Goal: Information Seeking & Learning: Learn about a topic

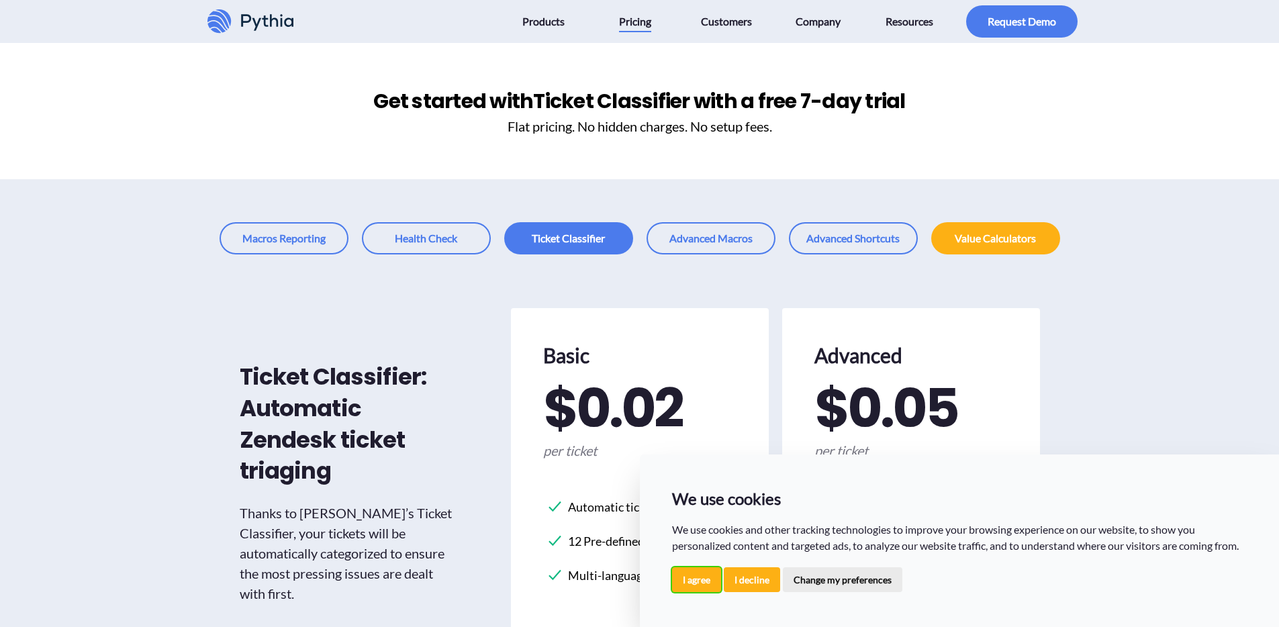
click at [691, 579] on button "I agree" at bounding box center [696, 580] width 49 height 25
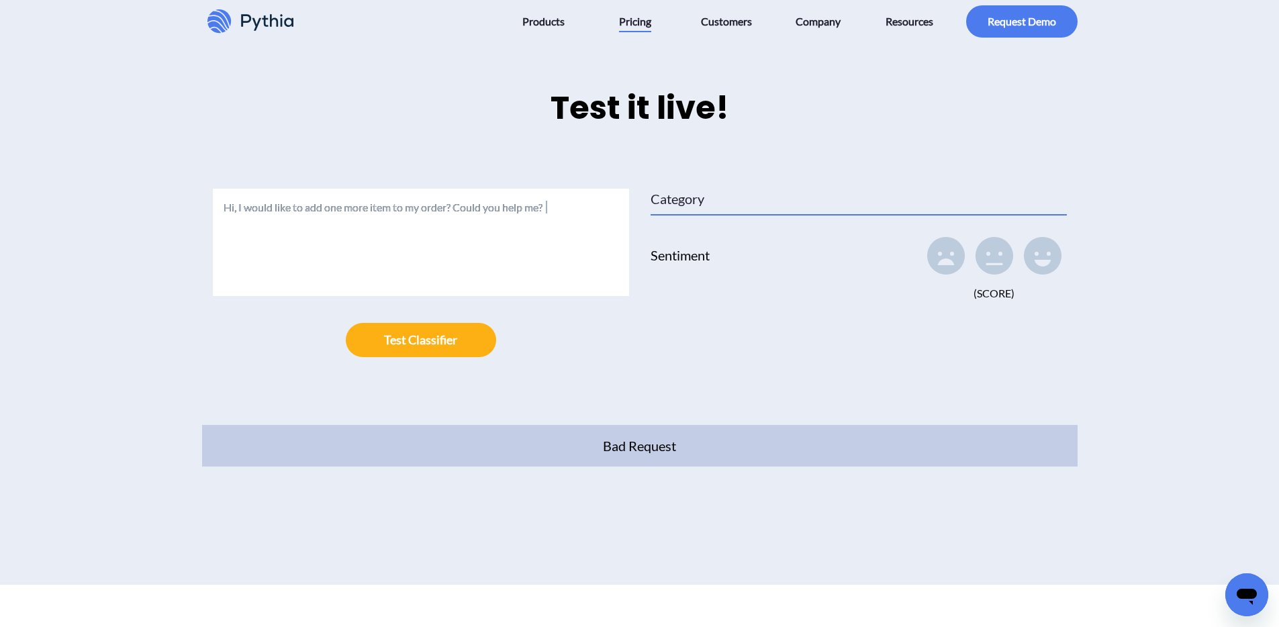
scroll to position [1455, 0]
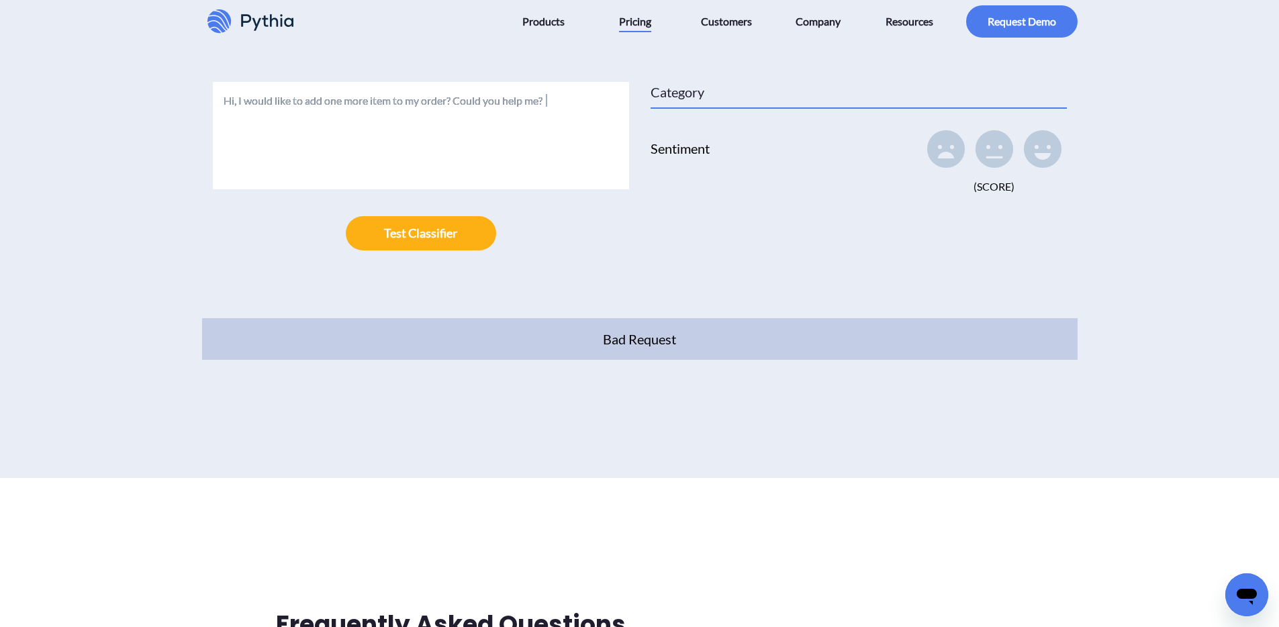
click at [245, 27] on icon at bounding box center [251, 21] width 86 height 24
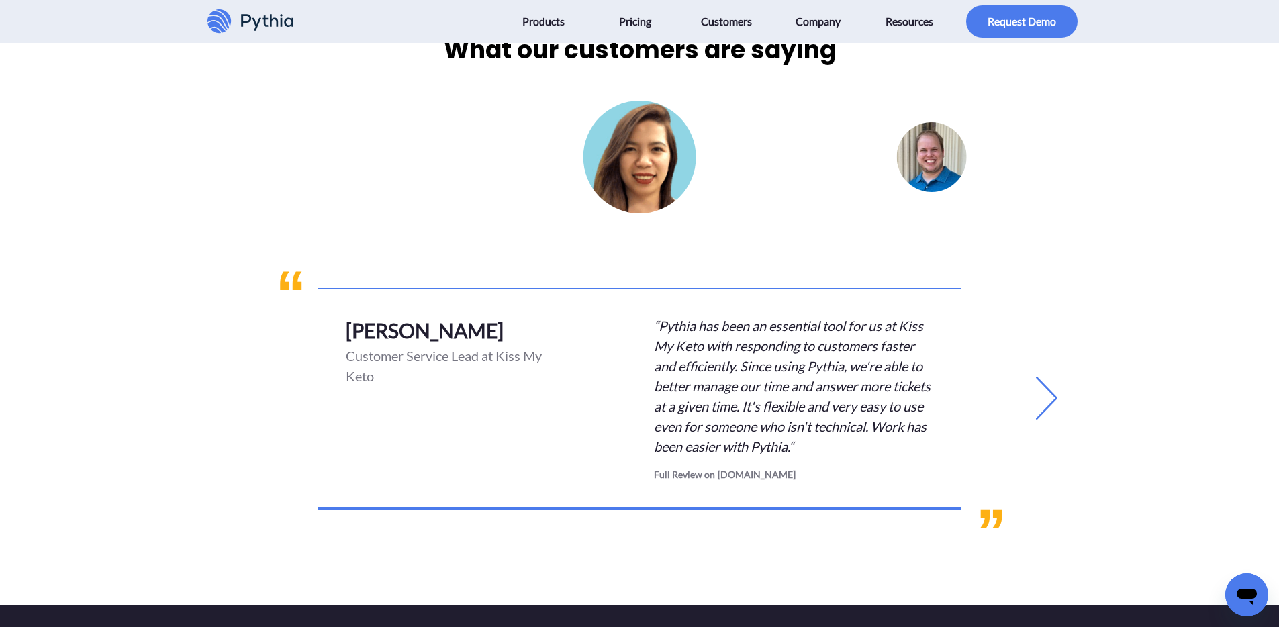
scroll to position [2928, 0]
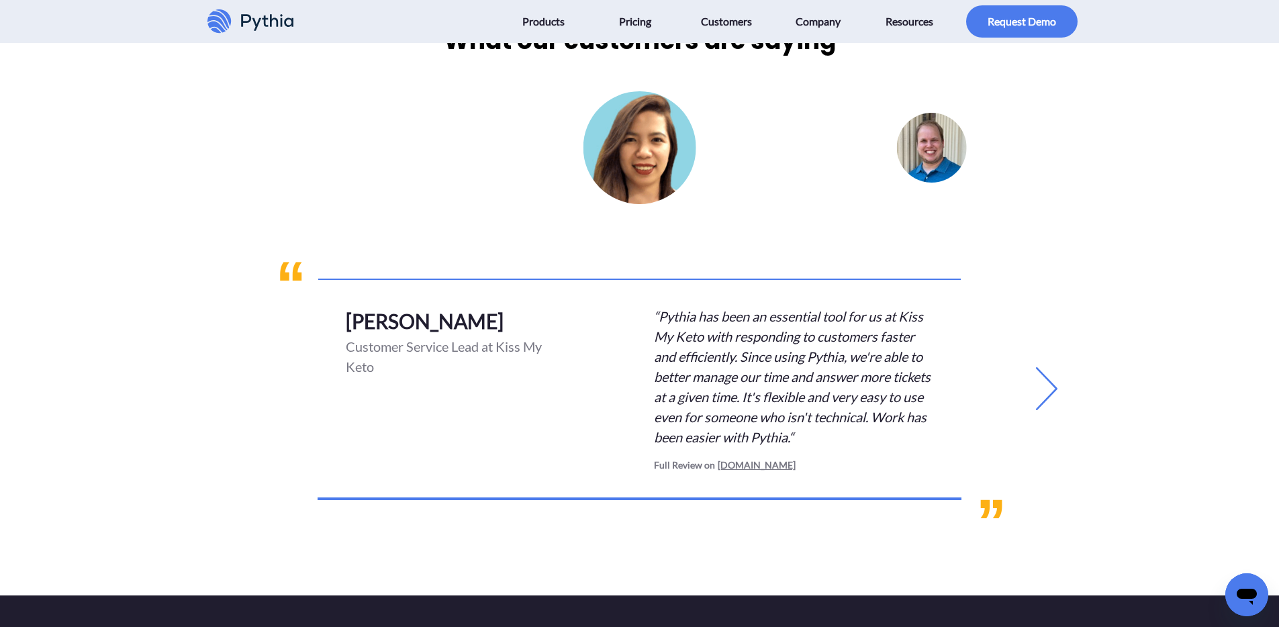
click at [1053, 392] on icon at bounding box center [1046, 388] width 21 height 43
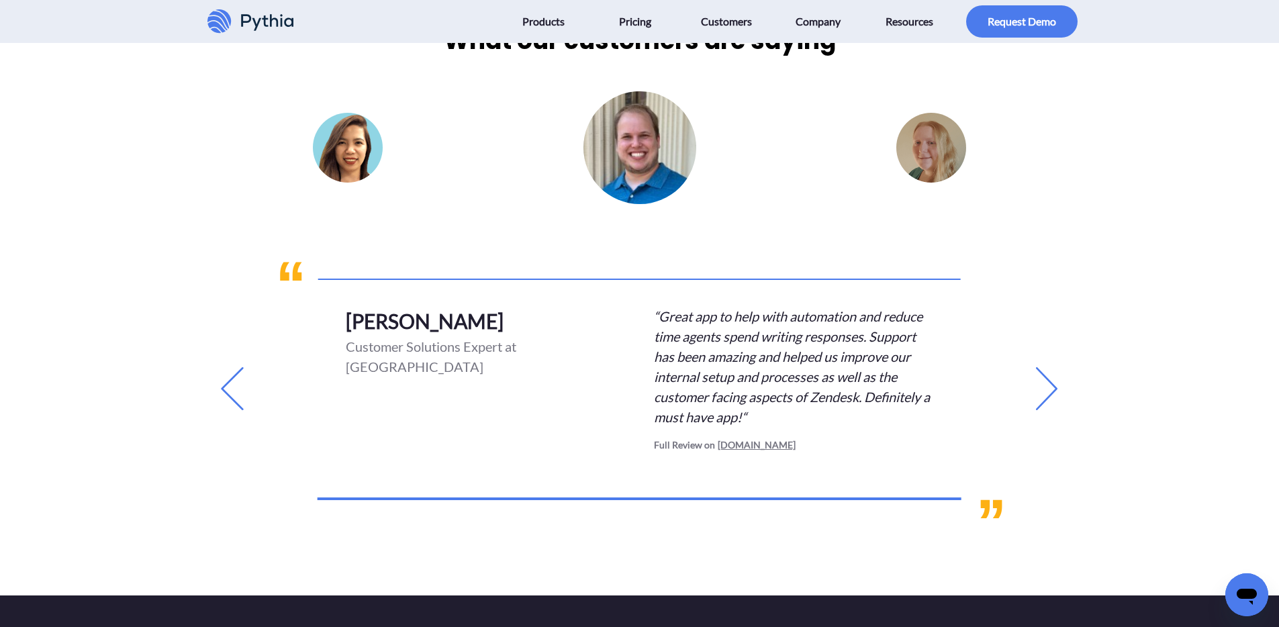
click at [729, 447] on link "[DOMAIN_NAME]" at bounding box center [755, 445] width 81 height 14
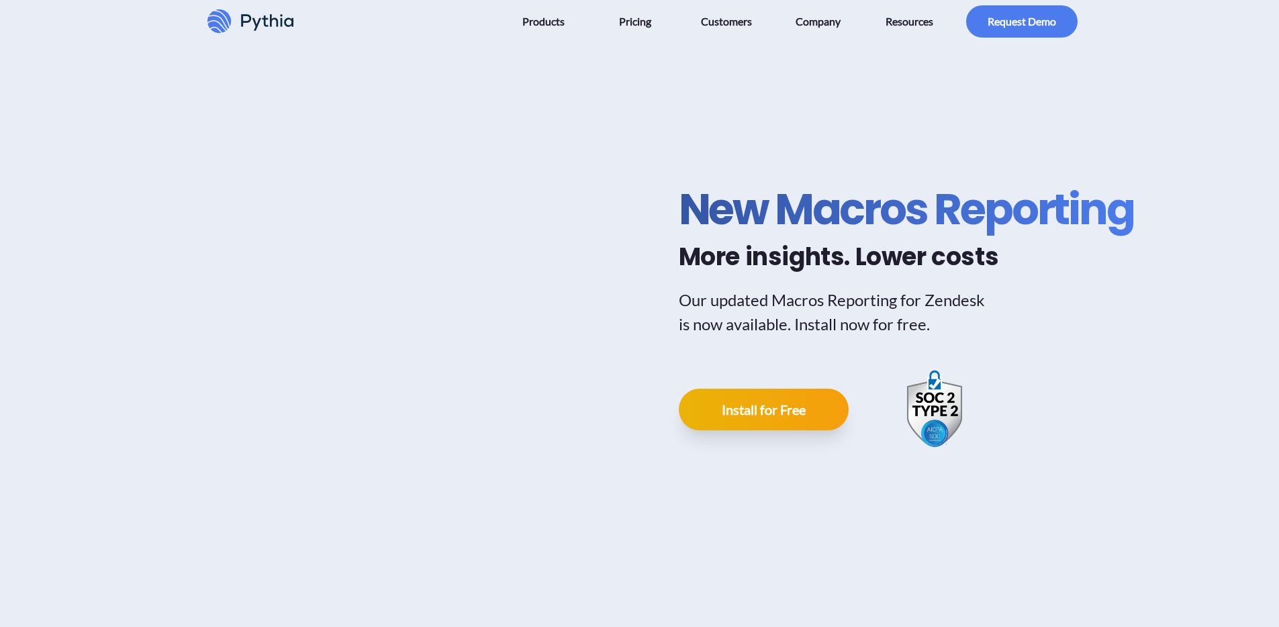
scroll to position [3363, 0]
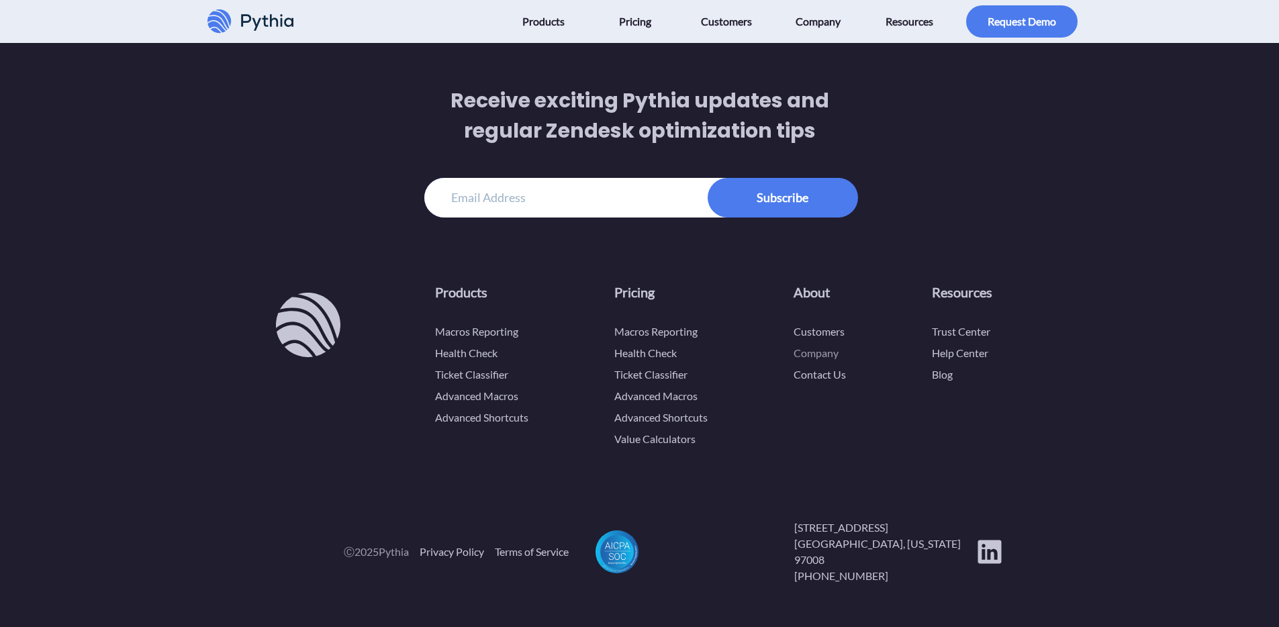
click at [821, 359] on link "Company" at bounding box center [816, 353] width 45 height 13
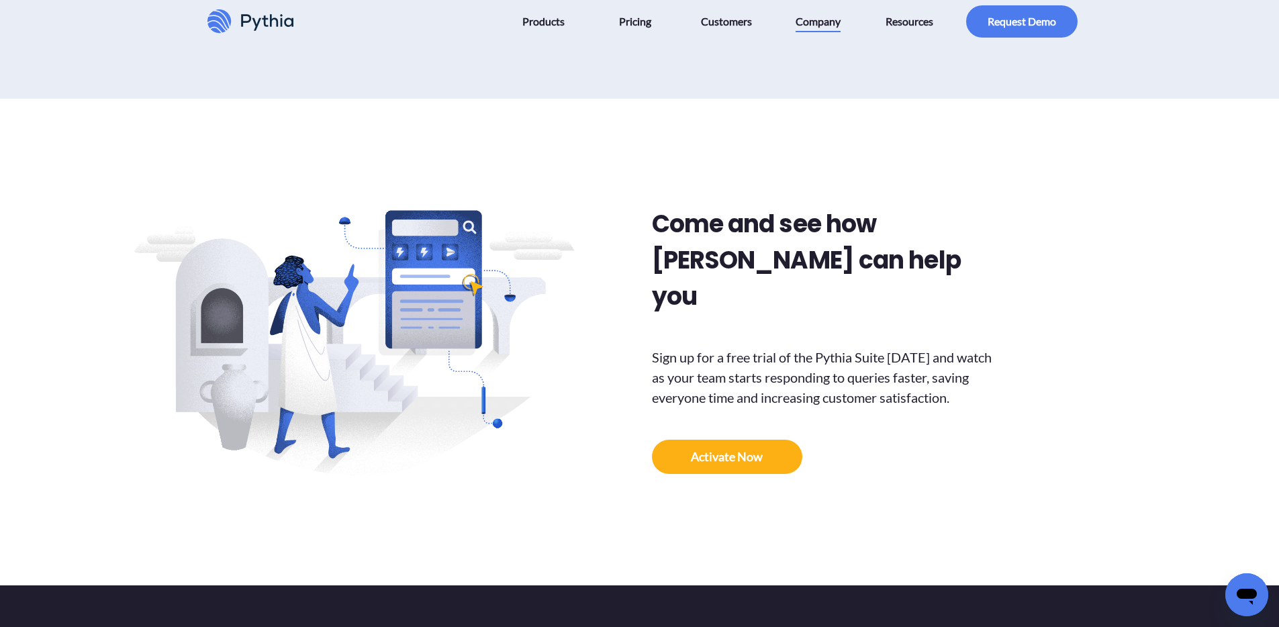
scroll to position [1829, 0]
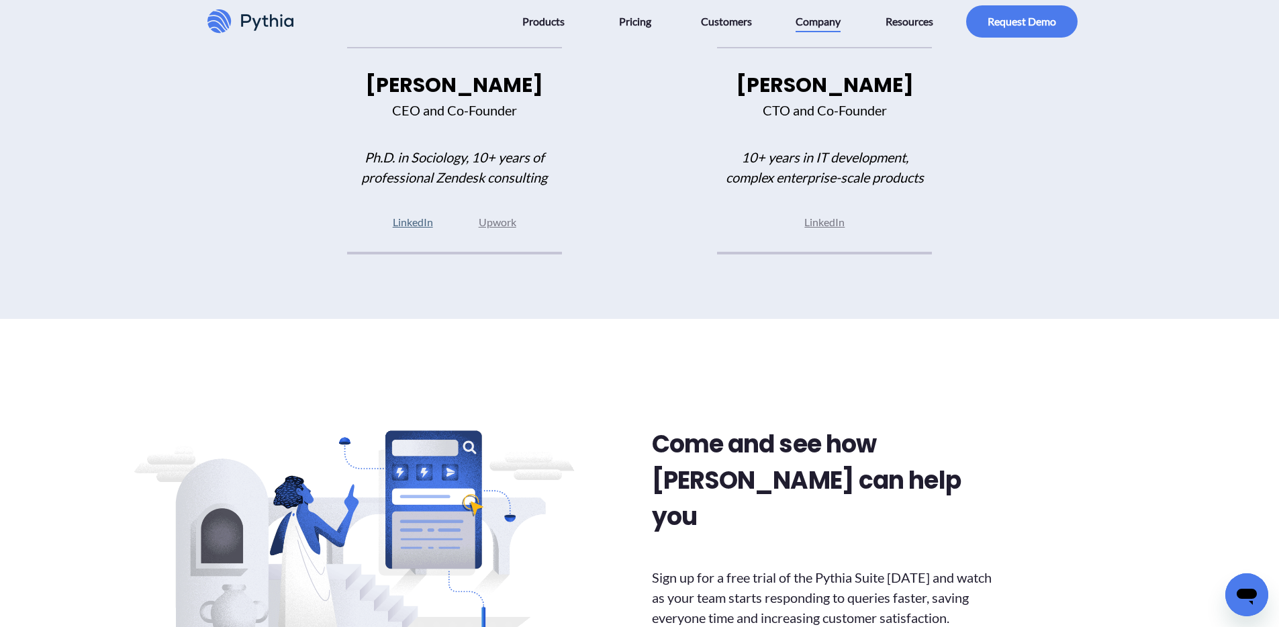
click at [418, 227] on link "LinkedIn" at bounding box center [413, 222] width 40 height 13
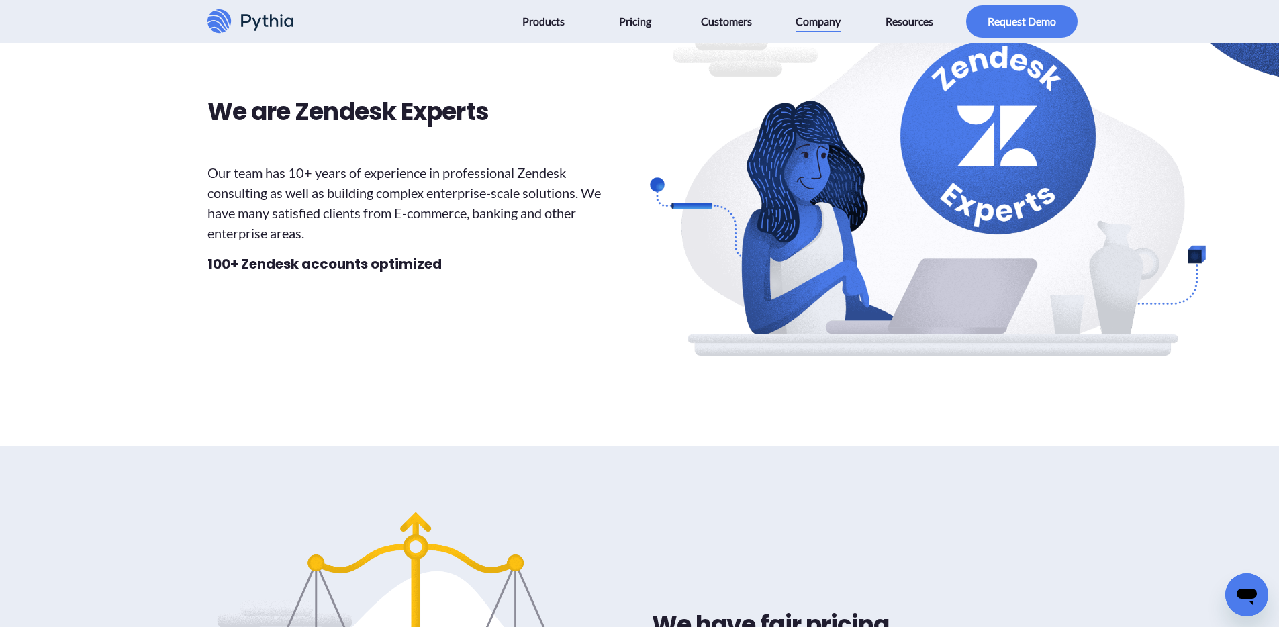
scroll to position [523, 0]
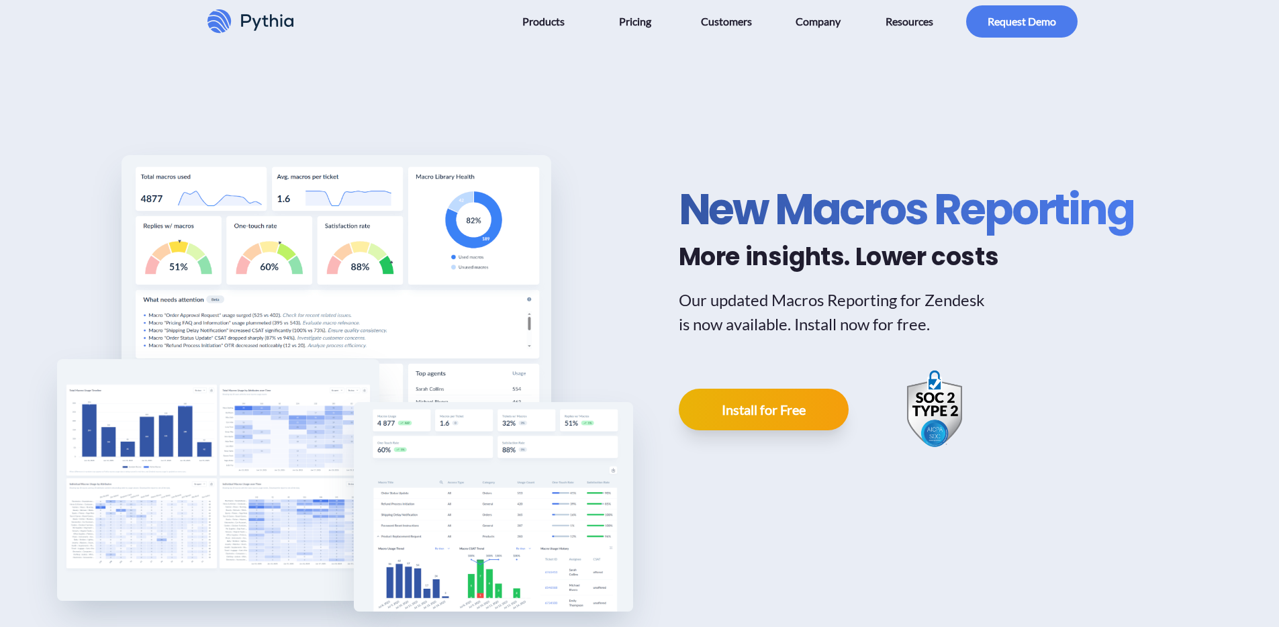
click at [548, 21] on span "Products" at bounding box center [544, 21] width 42 height 21
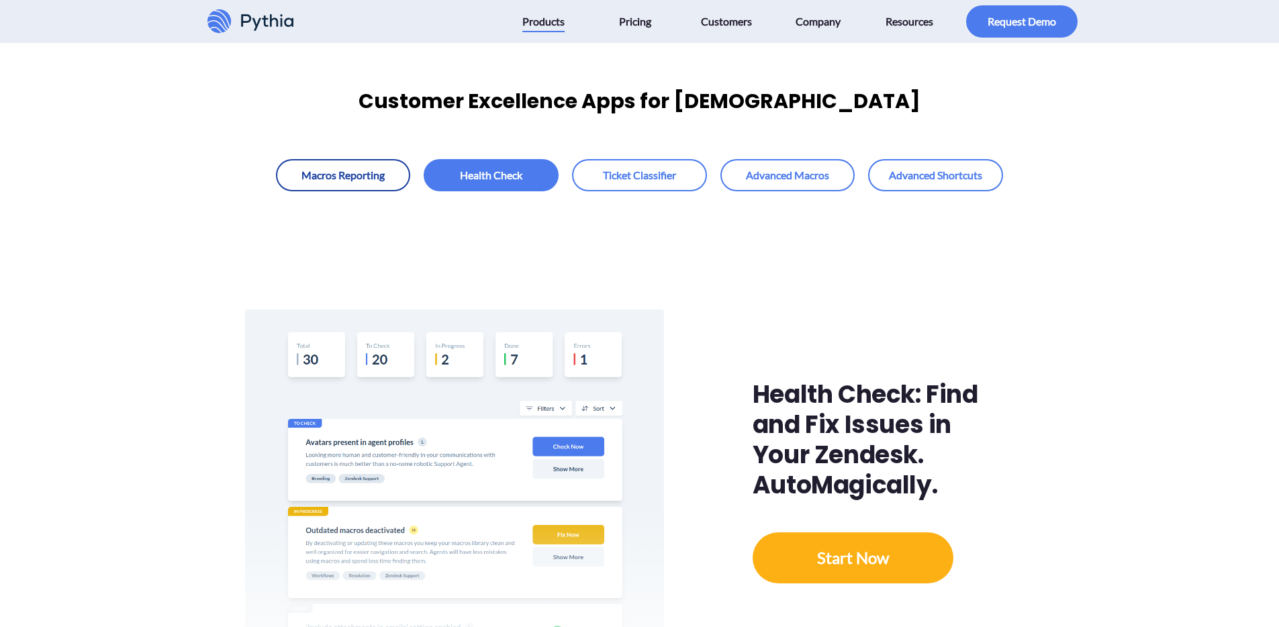
click at [351, 173] on link at bounding box center [343, 175] width 135 height 32
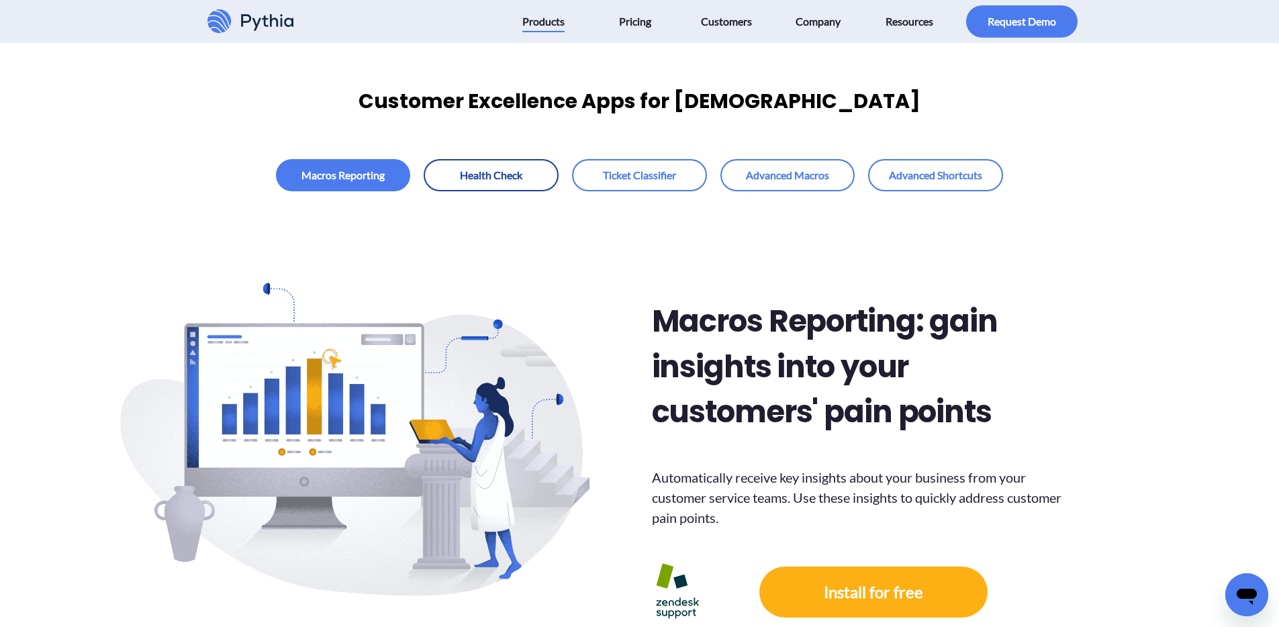
click at [492, 181] on link at bounding box center [491, 175] width 135 height 32
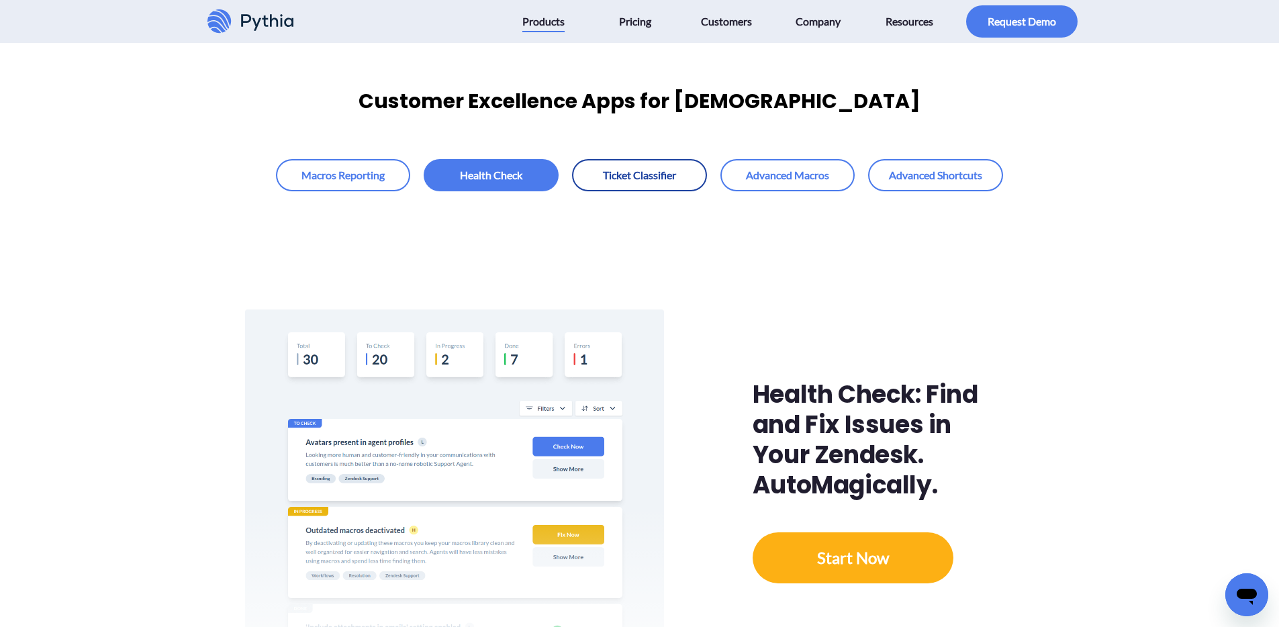
click at [634, 176] on link at bounding box center [639, 175] width 135 height 32
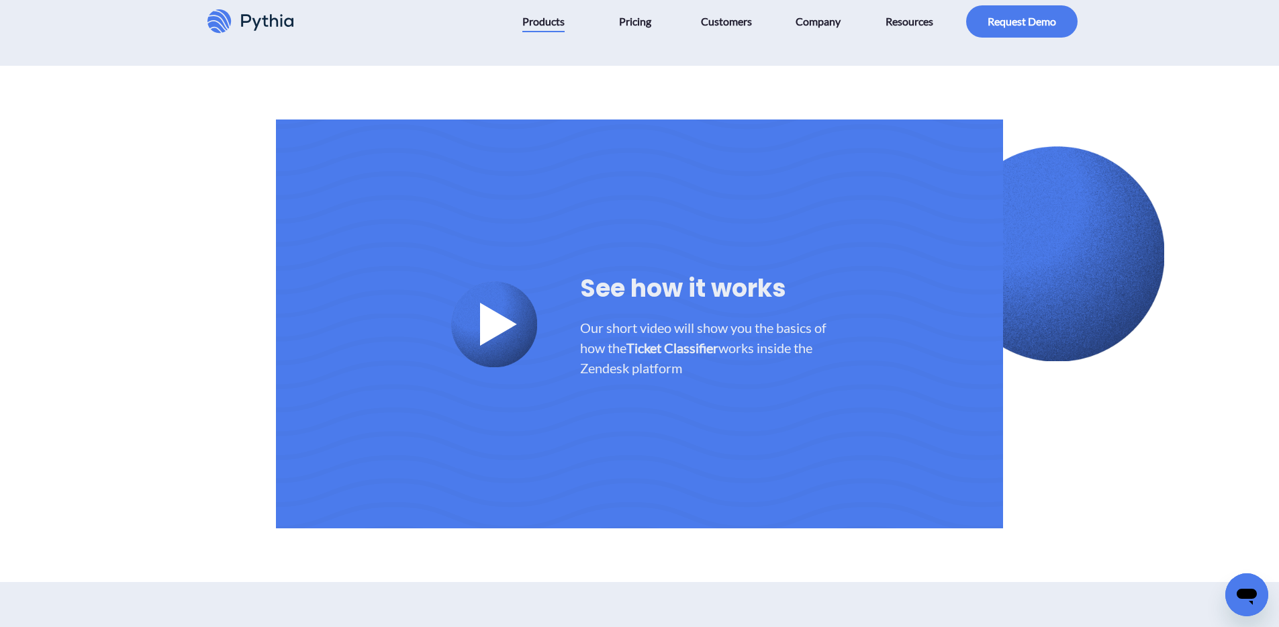
scroll to position [2981, 0]
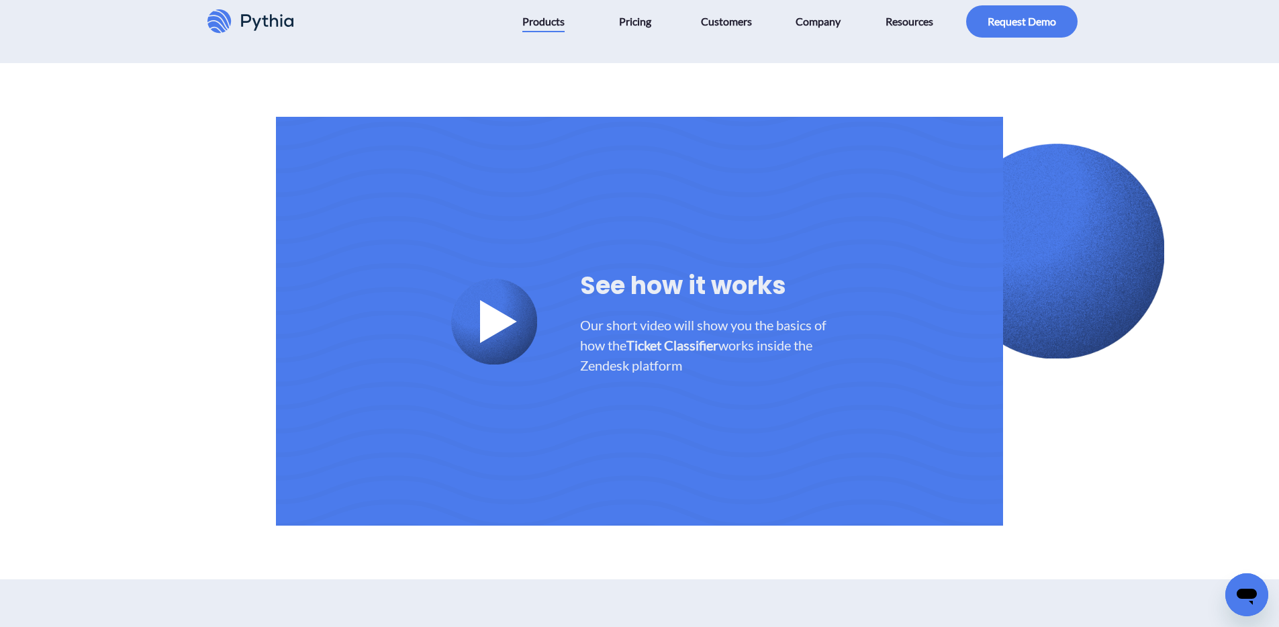
click at [630, 325] on h3 "Our short video will show you the basics of how the Ticket Classifier works ins…" at bounding box center [703, 345] width 247 height 60
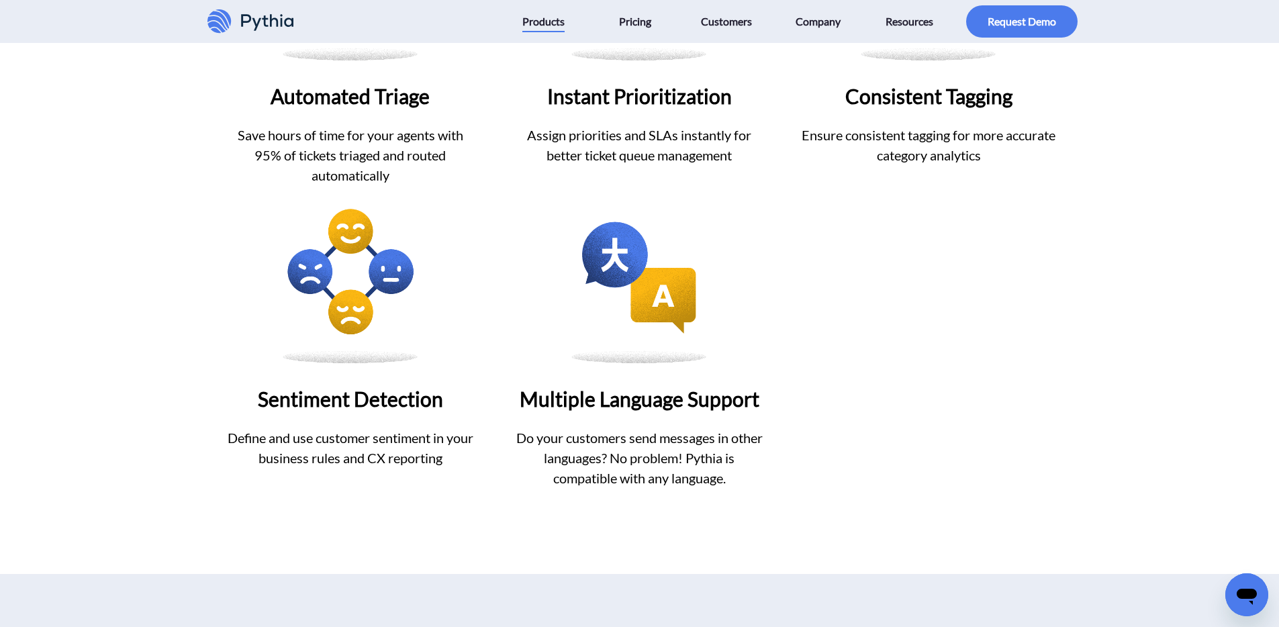
scroll to position [0, 0]
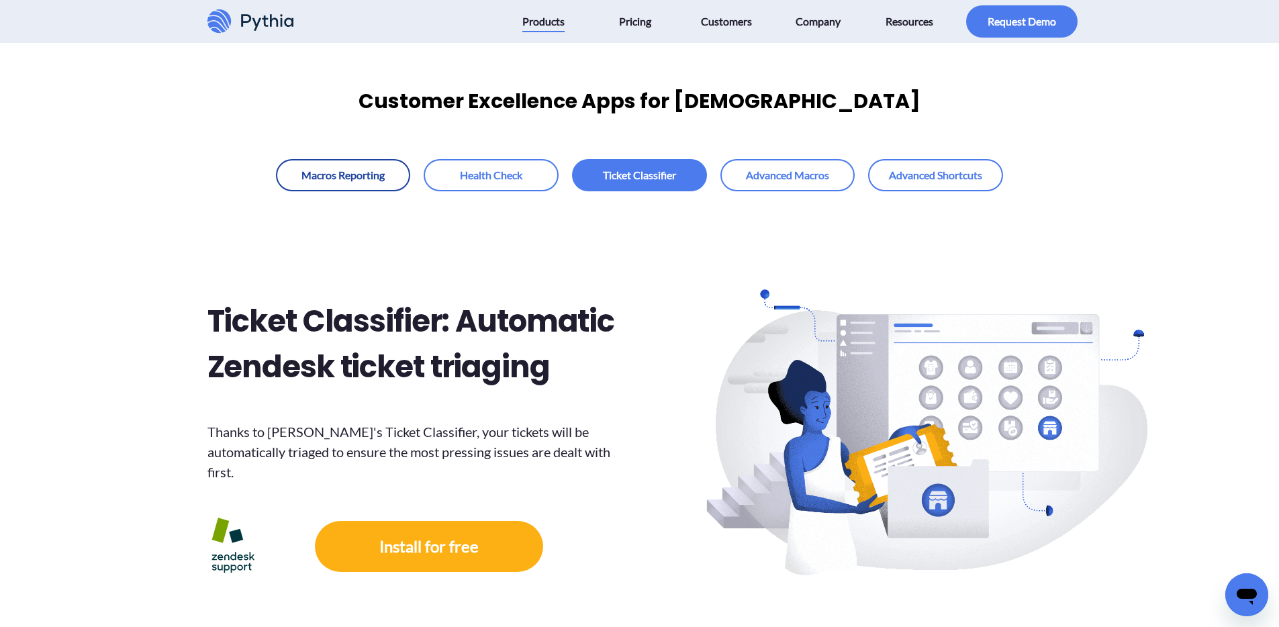
click at [333, 179] on link at bounding box center [343, 175] width 135 height 32
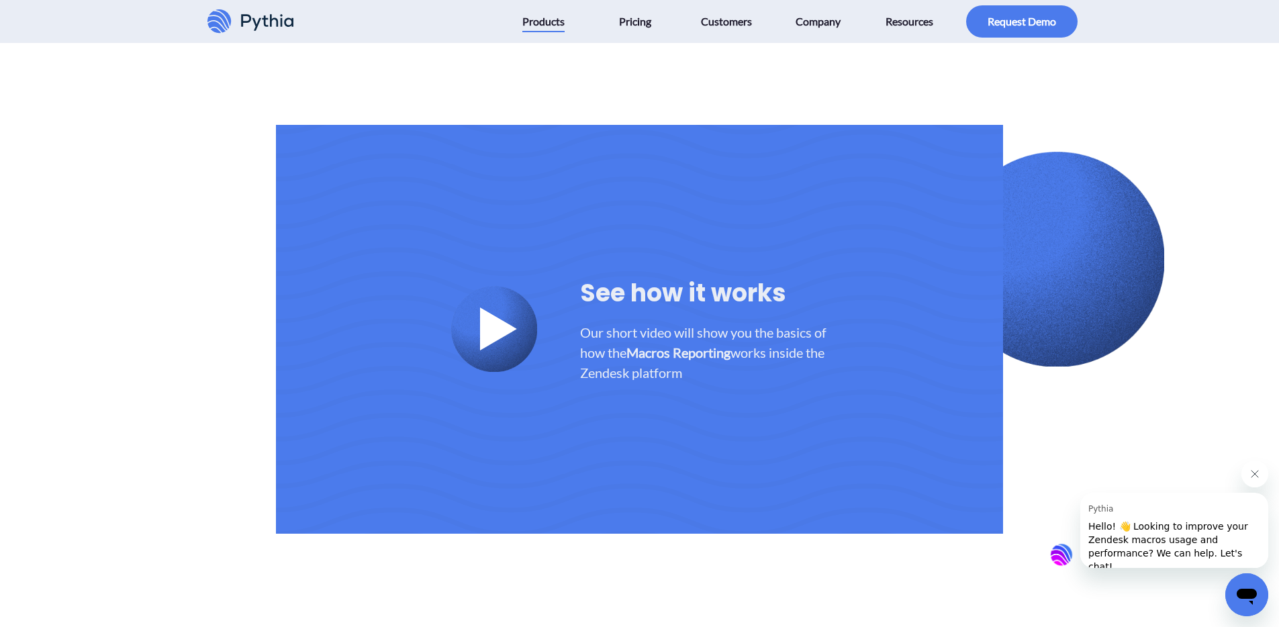
scroll to position [1756, 0]
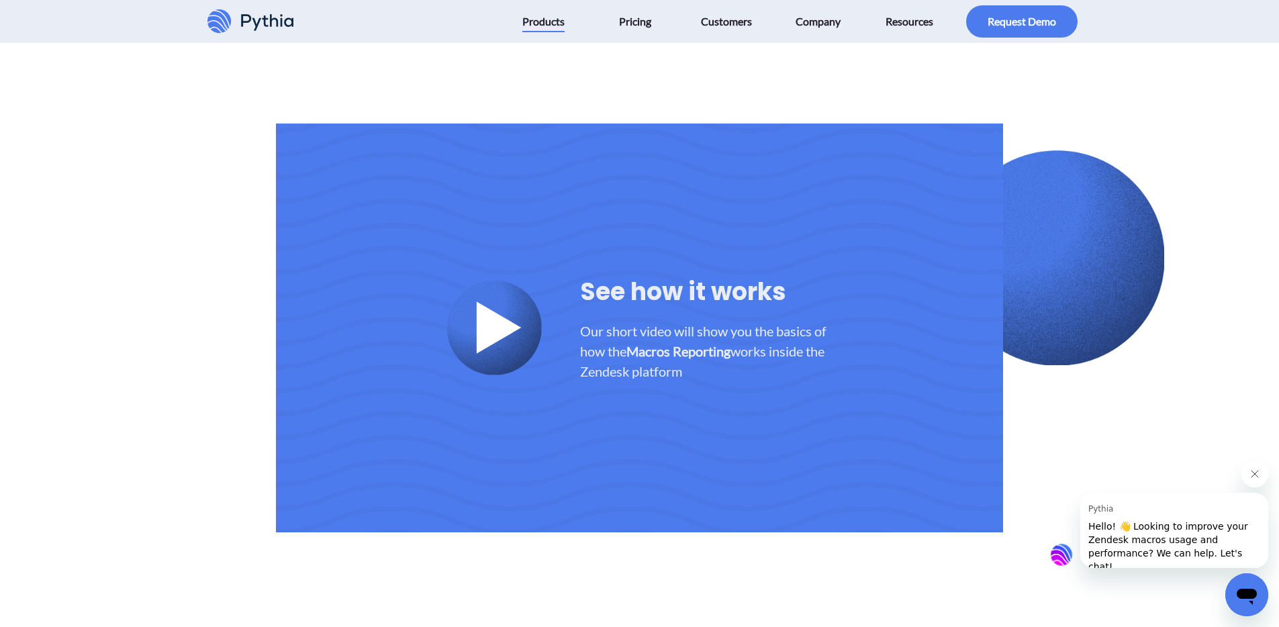
click at [474, 341] on icon at bounding box center [499, 328] width 52 height 52
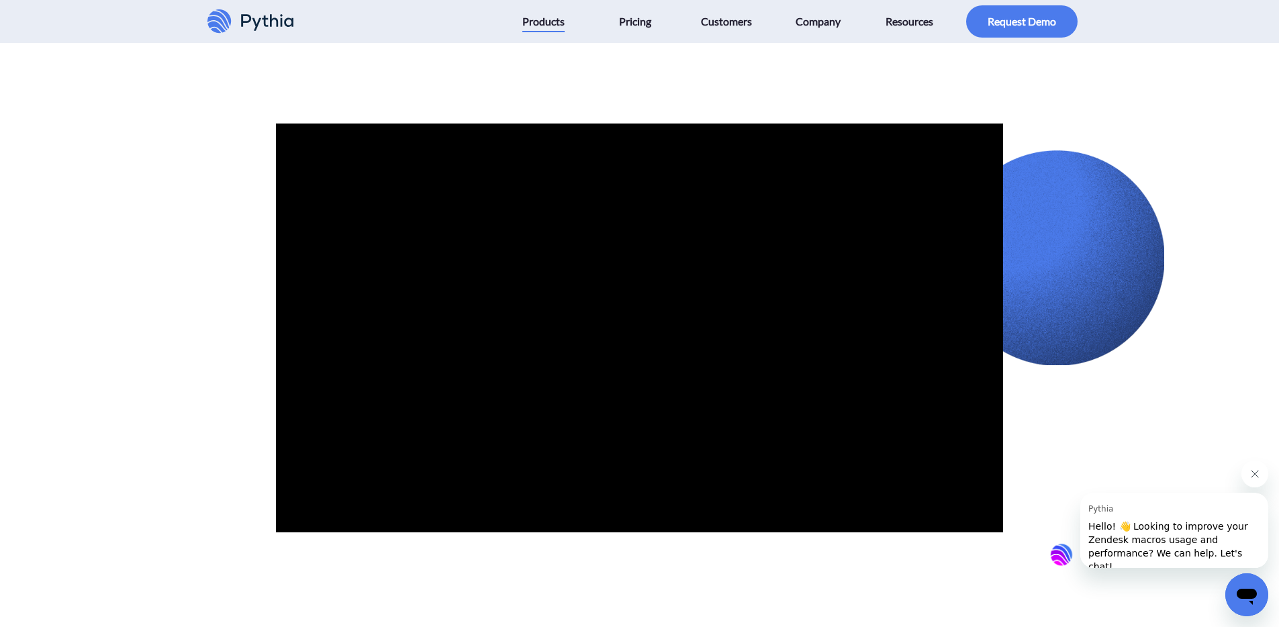
click at [236, 399] on div at bounding box center [639, 328] width 897 height 409
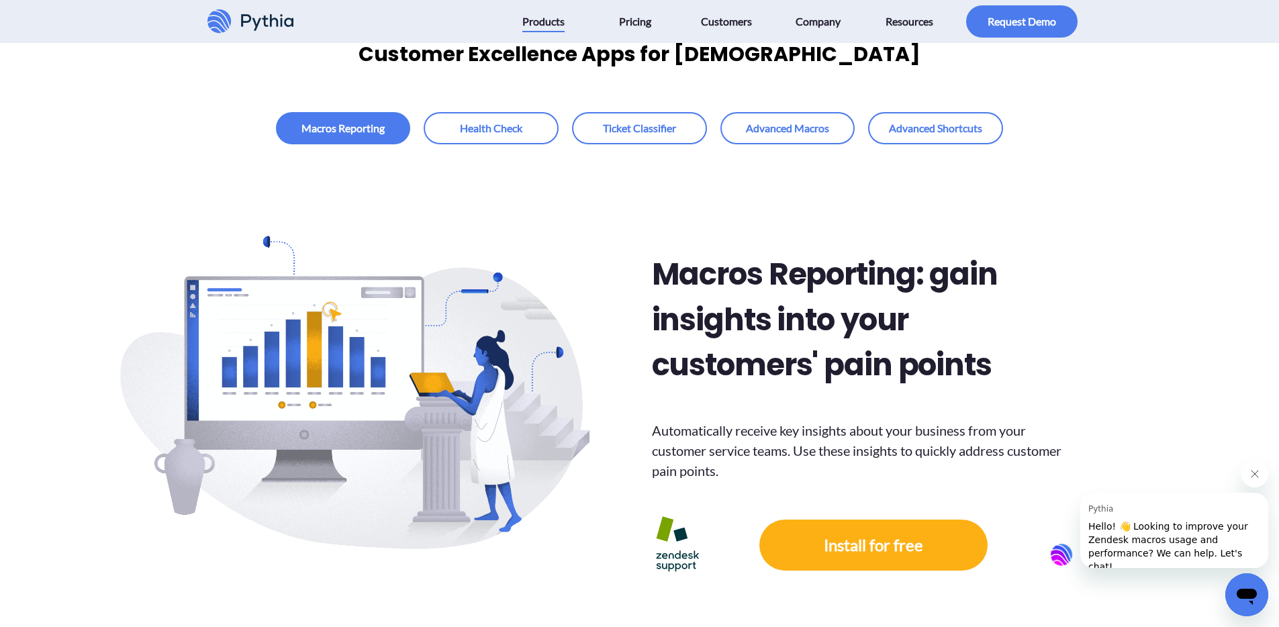
scroll to position [0, 0]
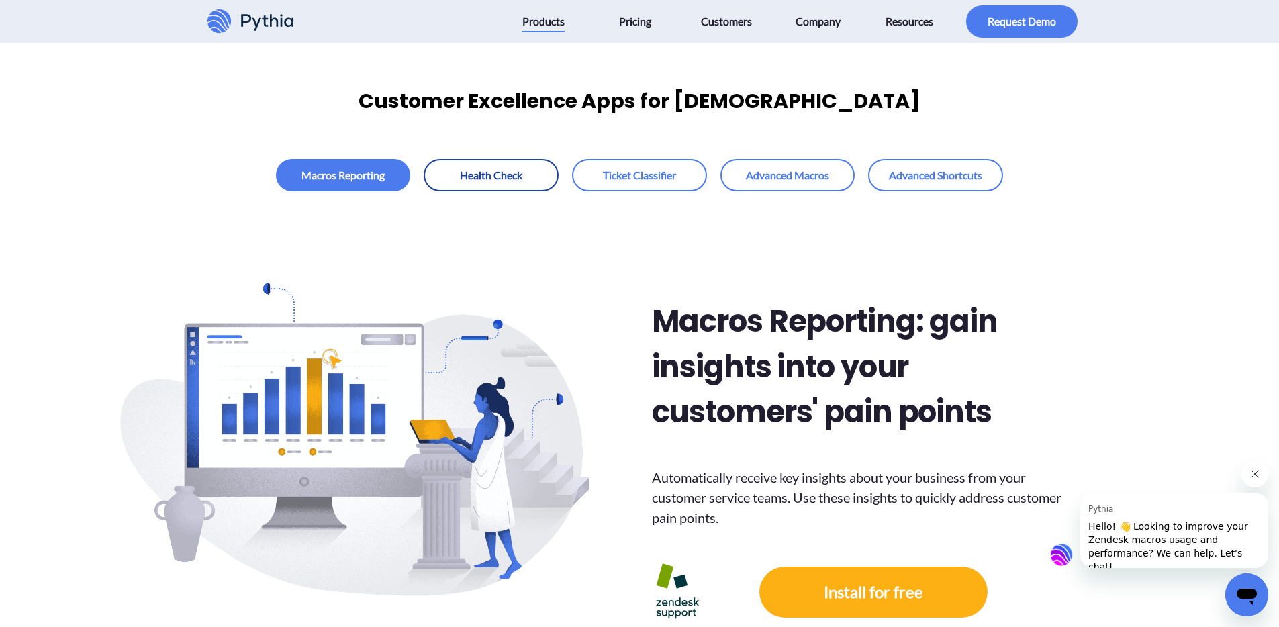
click at [482, 185] on link at bounding box center [491, 175] width 135 height 32
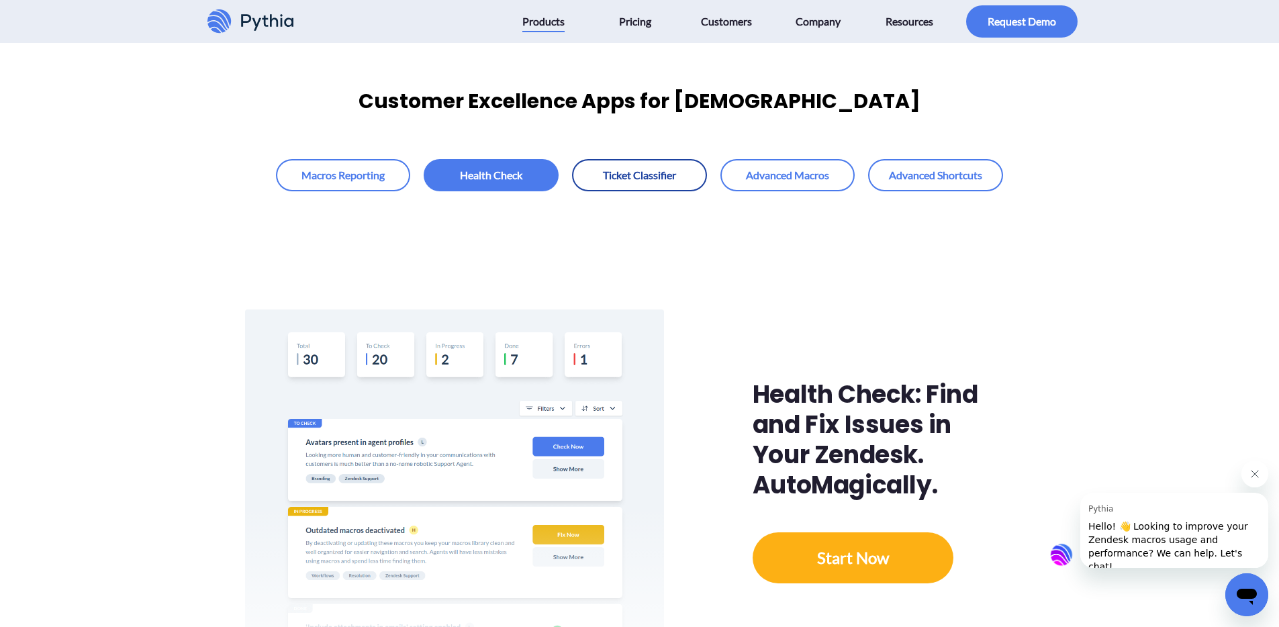
click at [645, 171] on link at bounding box center [639, 175] width 135 height 32
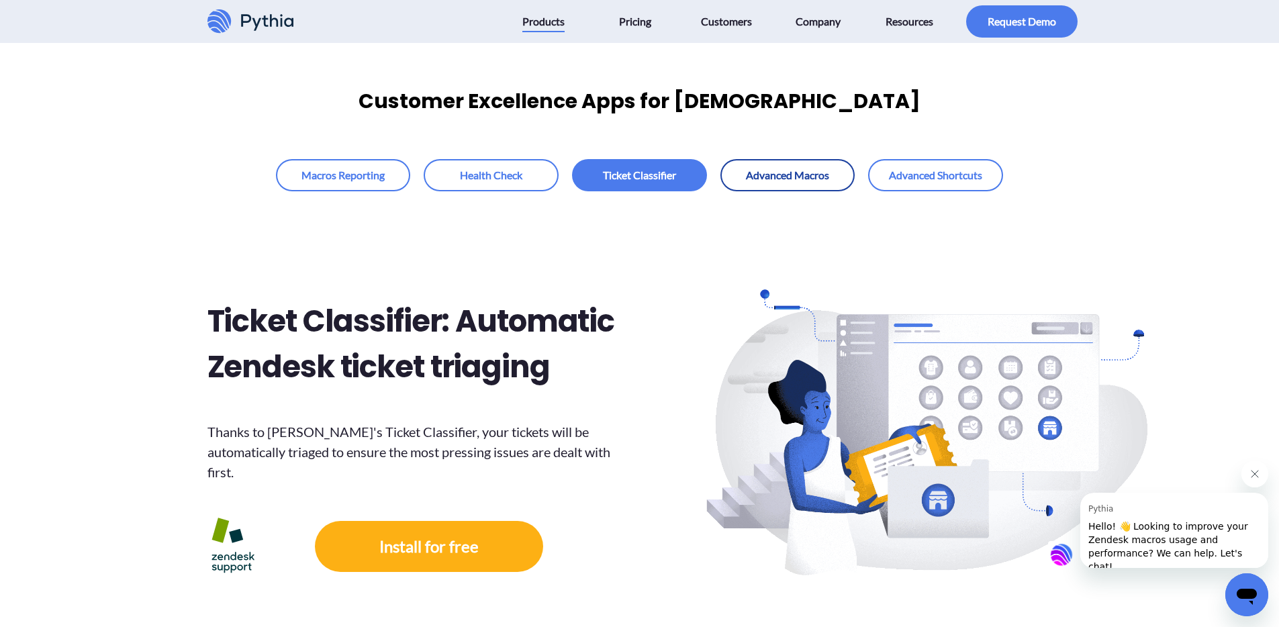
click at [758, 169] on link at bounding box center [788, 175] width 135 height 32
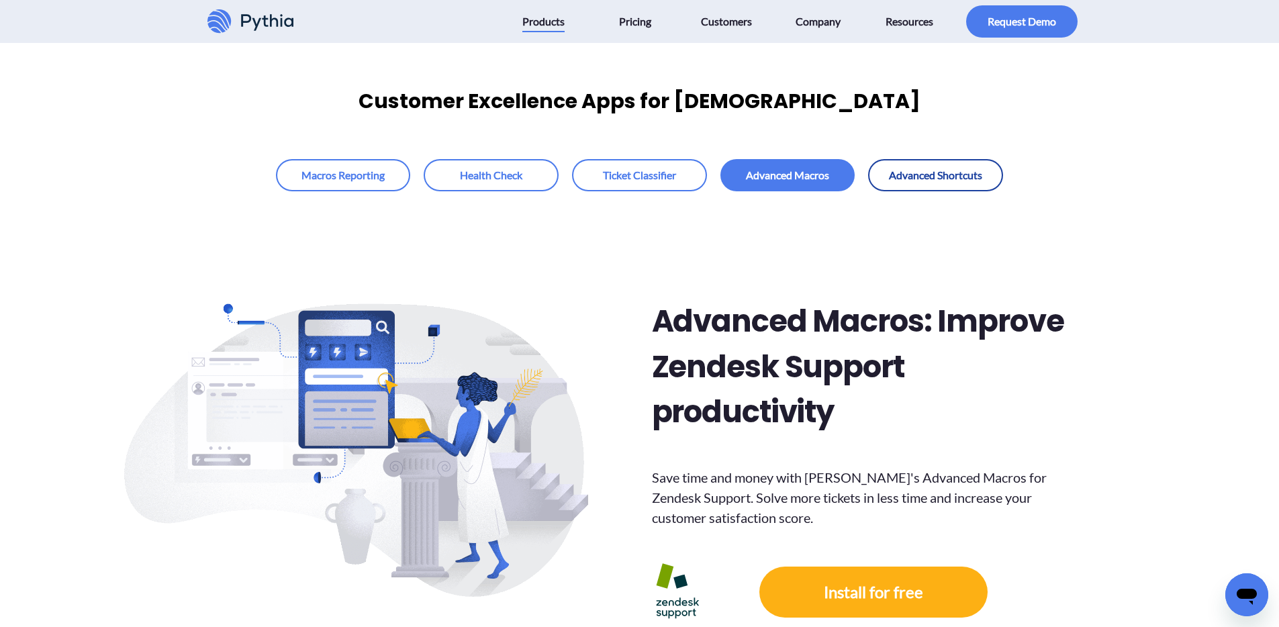
click at [917, 186] on link at bounding box center [935, 175] width 135 height 32
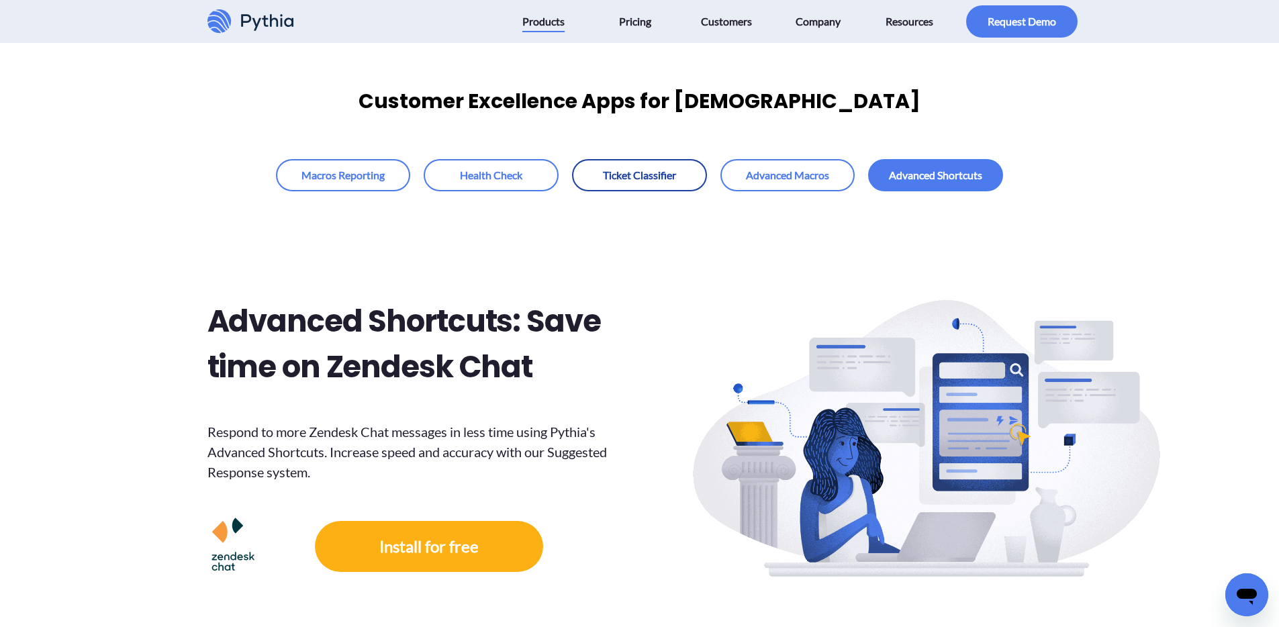
click at [638, 186] on link at bounding box center [639, 175] width 135 height 32
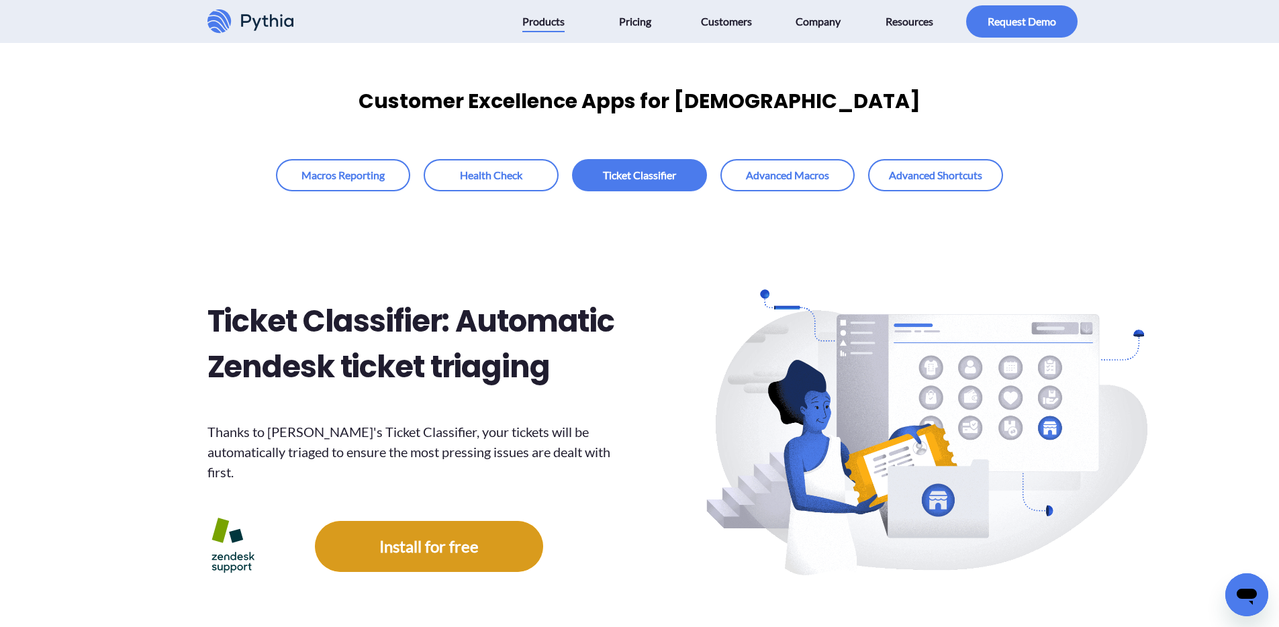
click at [462, 529] on link at bounding box center [429, 546] width 228 height 51
